Goal: Task Accomplishment & Management: Manage account settings

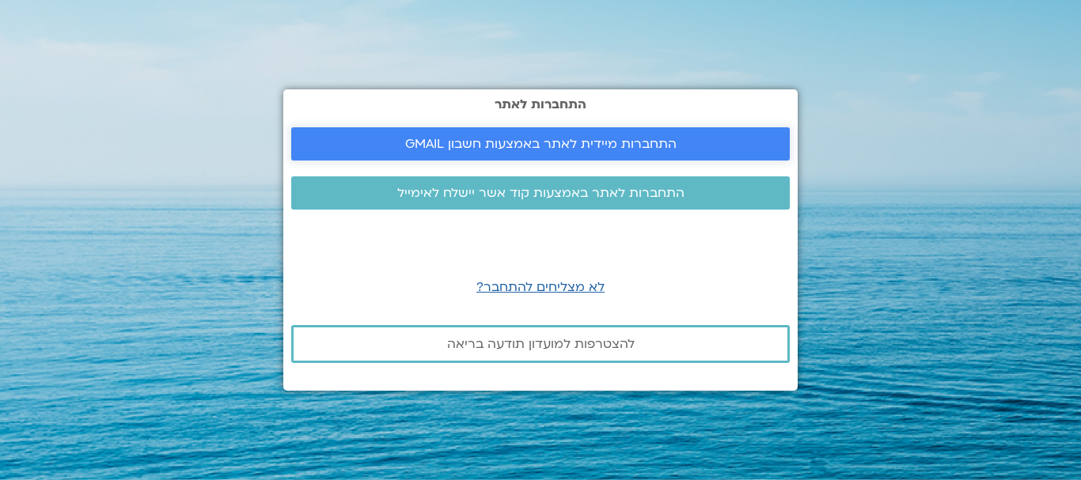
click at [528, 142] on span "התחברות מיידית לאתר באמצעות חשבון GMAIL" at bounding box center [540, 144] width 271 height 14
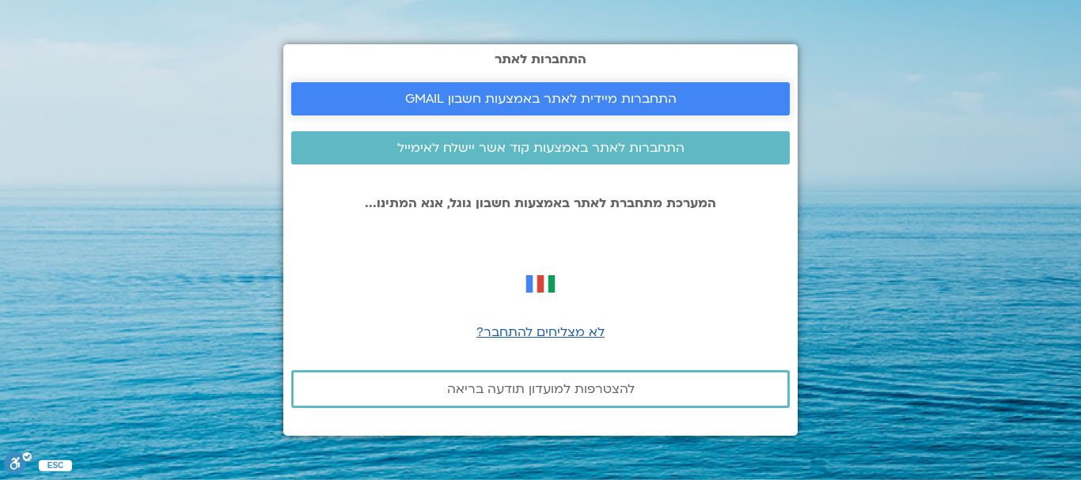
click at [517, 104] on span "התחברות מיידית לאתר באמצעות חשבון GMAIL" at bounding box center [540, 99] width 271 height 14
click at [602, 153] on span "התחברות לאתר באמצעות קוד אשר יישלח לאימייל" at bounding box center [540, 148] width 287 height 14
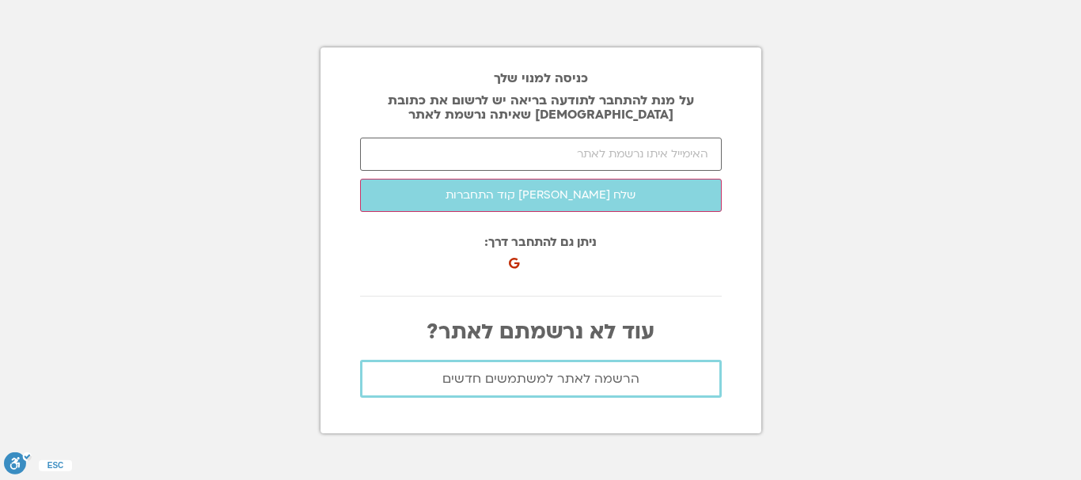
click at [540, 177] on form "שלח [PERSON_NAME] קוד התחברות התחבר לאתר" at bounding box center [541, 175] width 362 height 74
click at [555, 165] on input "email" at bounding box center [541, 154] width 362 height 33
type input "ם"
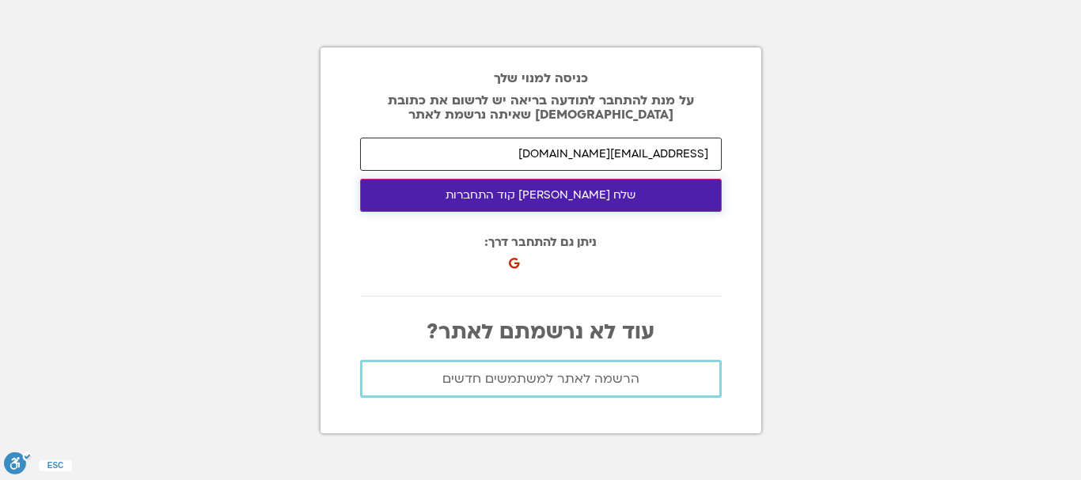
type input "orenru25@gmail.com"
click at [603, 195] on button "שלח לי קוד התחברות" at bounding box center [541, 195] width 362 height 33
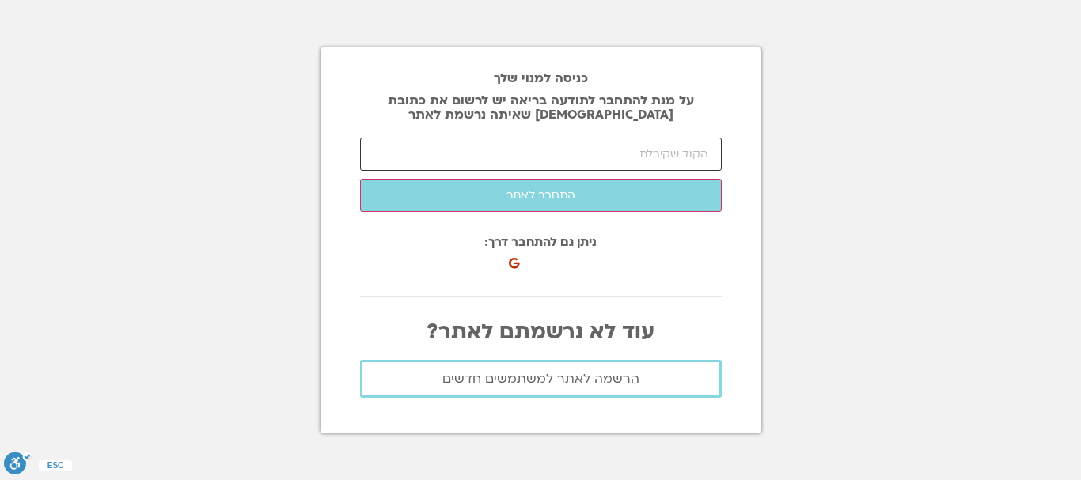
click at [507, 147] on input "number" at bounding box center [541, 154] width 362 height 33
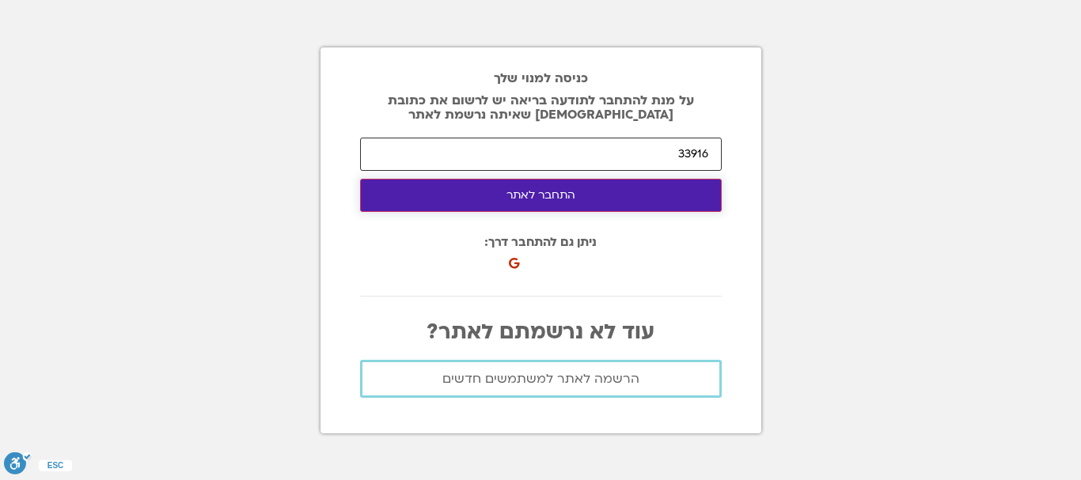
type input "33916"
click at [590, 195] on button "התחבר לאתר" at bounding box center [541, 195] width 362 height 33
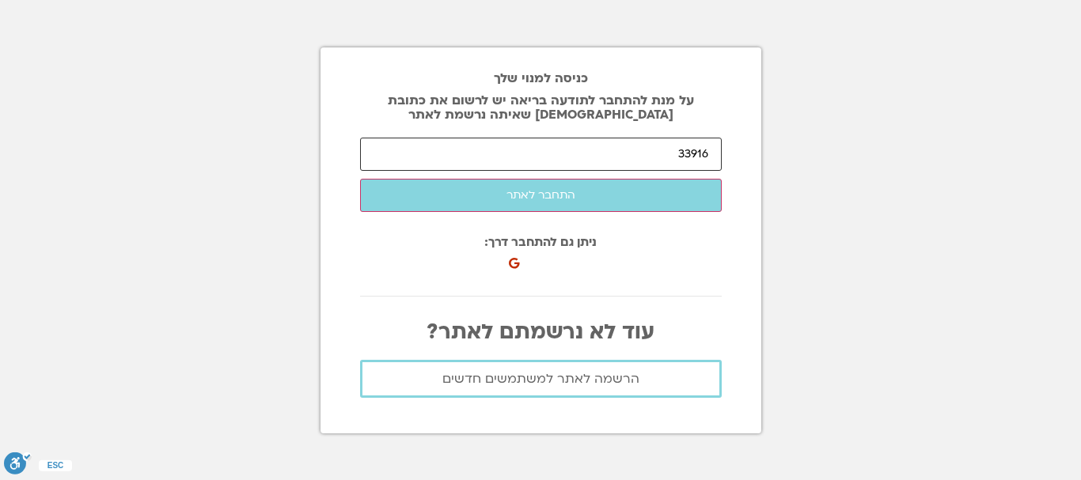
click at [626, 144] on input "33916" at bounding box center [541, 154] width 362 height 33
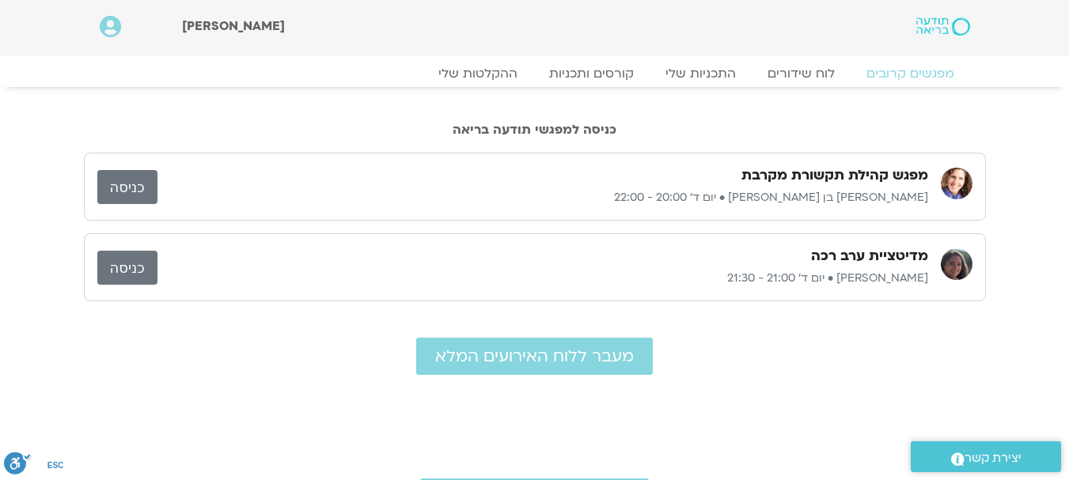
click at [145, 186] on link "כניסה" at bounding box center [127, 187] width 60 height 34
